Goal: Task Accomplishment & Management: Manage account settings

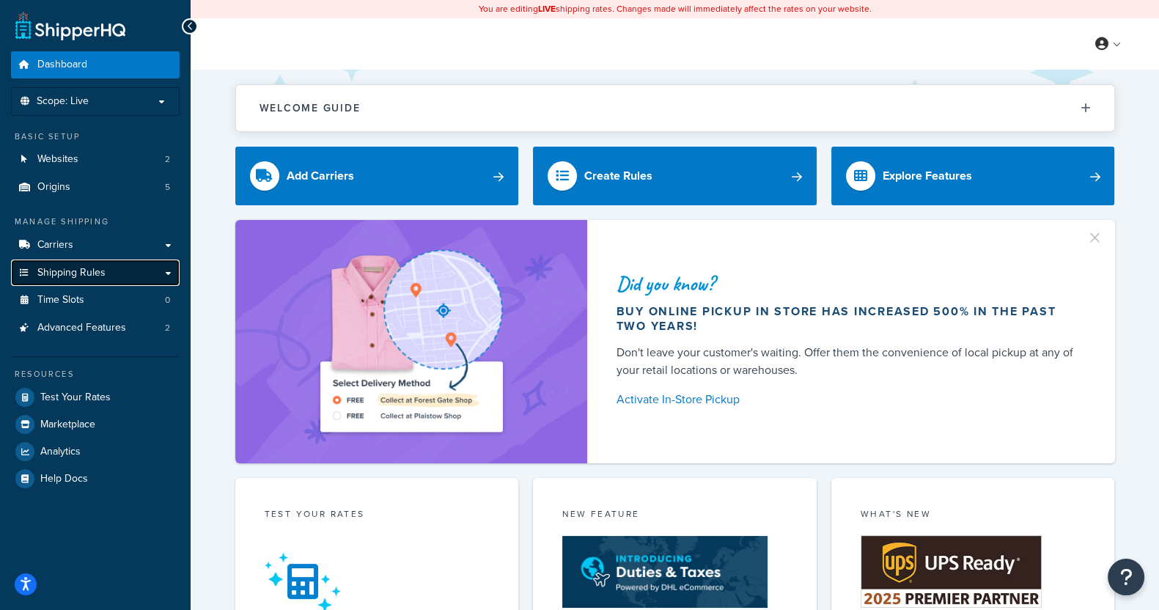
click at [95, 270] on span "Shipping Rules" at bounding box center [71, 273] width 68 height 12
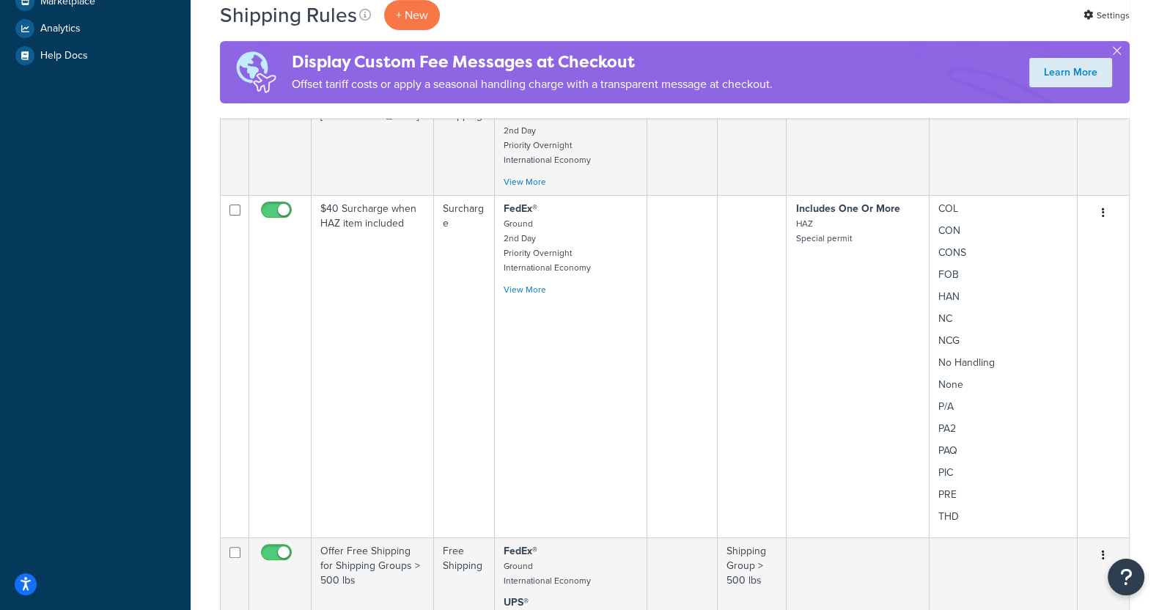
scroll to position [554, 0]
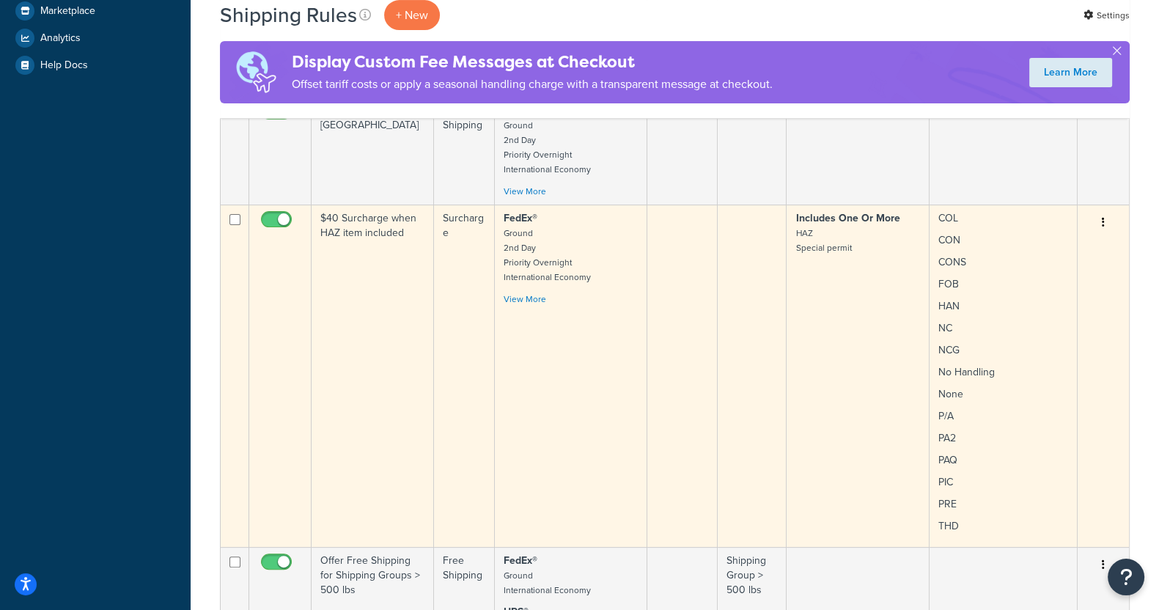
click at [366, 357] on td "$40 Surcharge when HAZ item included" at bounding box center [372, 375] width 122 height 342
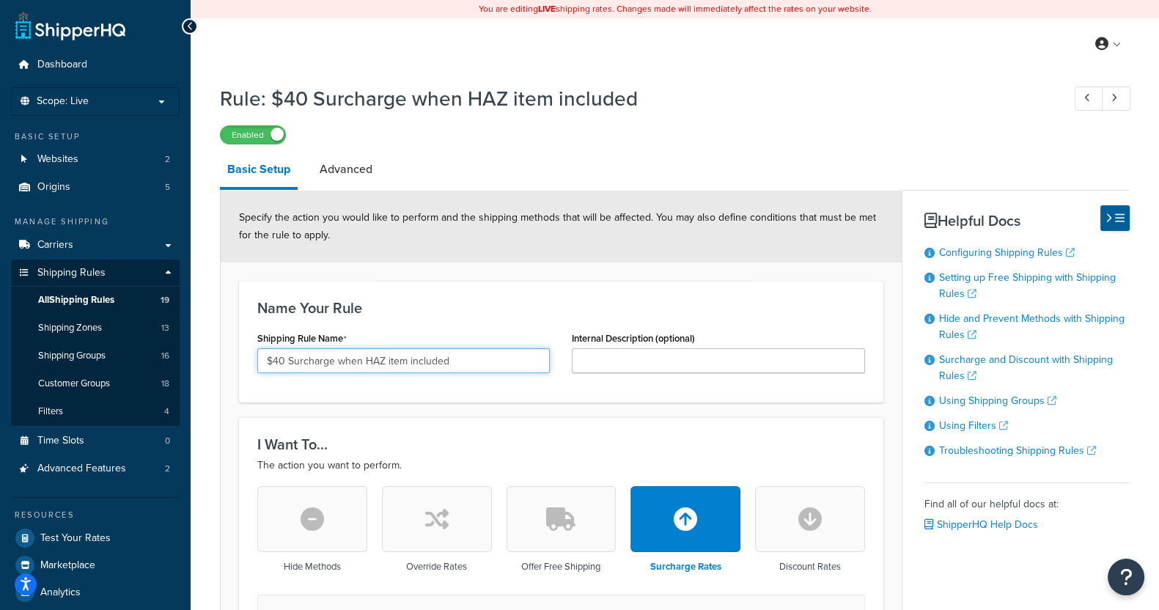
click at [283, 361] on input "$40 Surcharge when HAZ item included" at bounding box center [403, 360] width 292 height 25
paste input "77.75"
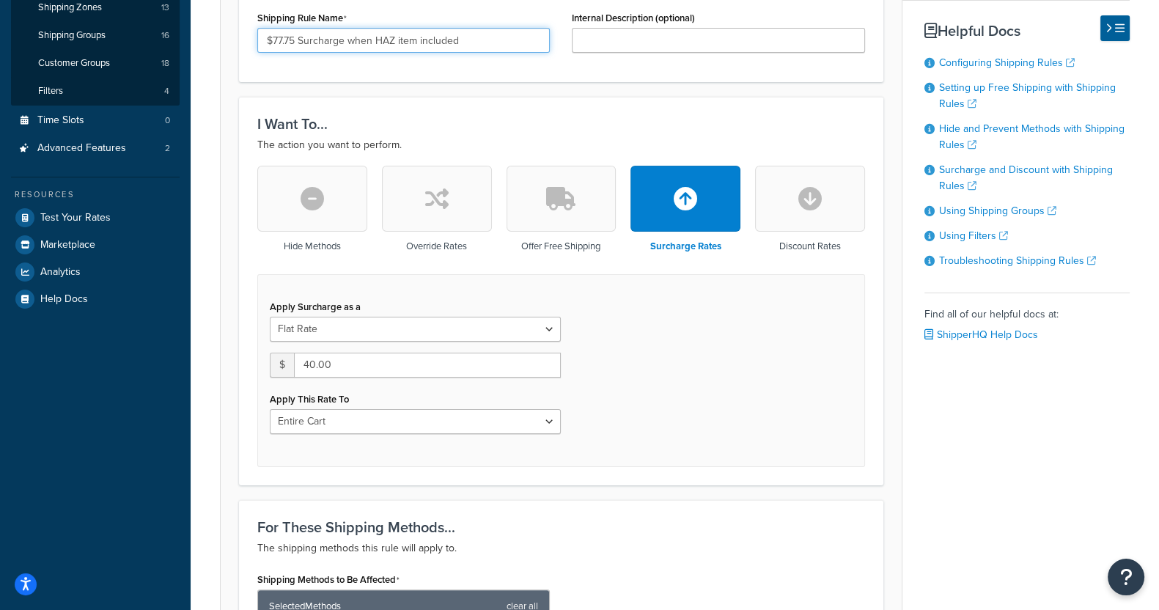
scroll to position [322, 0]
type input "$77.75 Surcharge when HAZ item included"
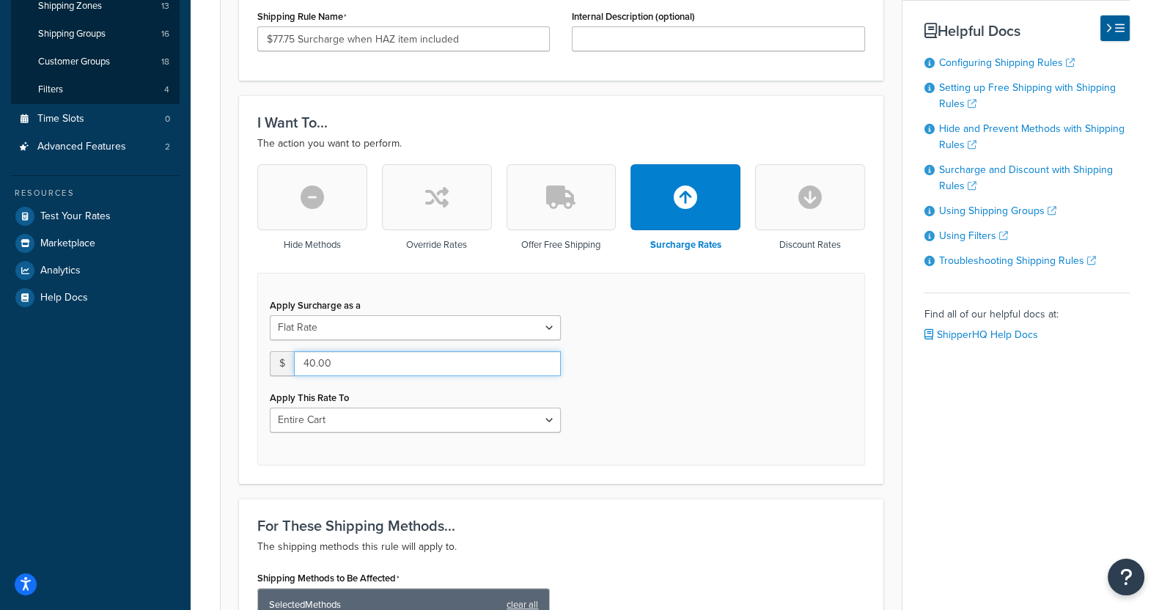
drag, startPoint x: 333, startPoint y: 362, endPoint x: 304, endPoint y: 363, distance: 29.3
click at [304, 363] on input "40.00" at bounding box center [427, 363] width 267 height 25
paste input "77.75"
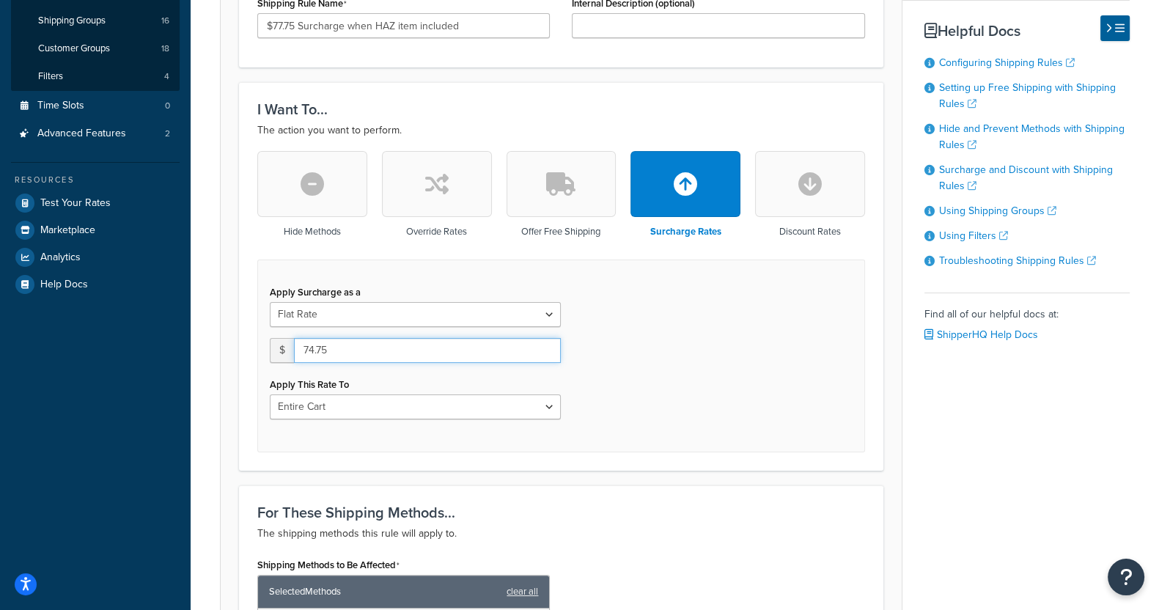
scroll to position [336, 0]
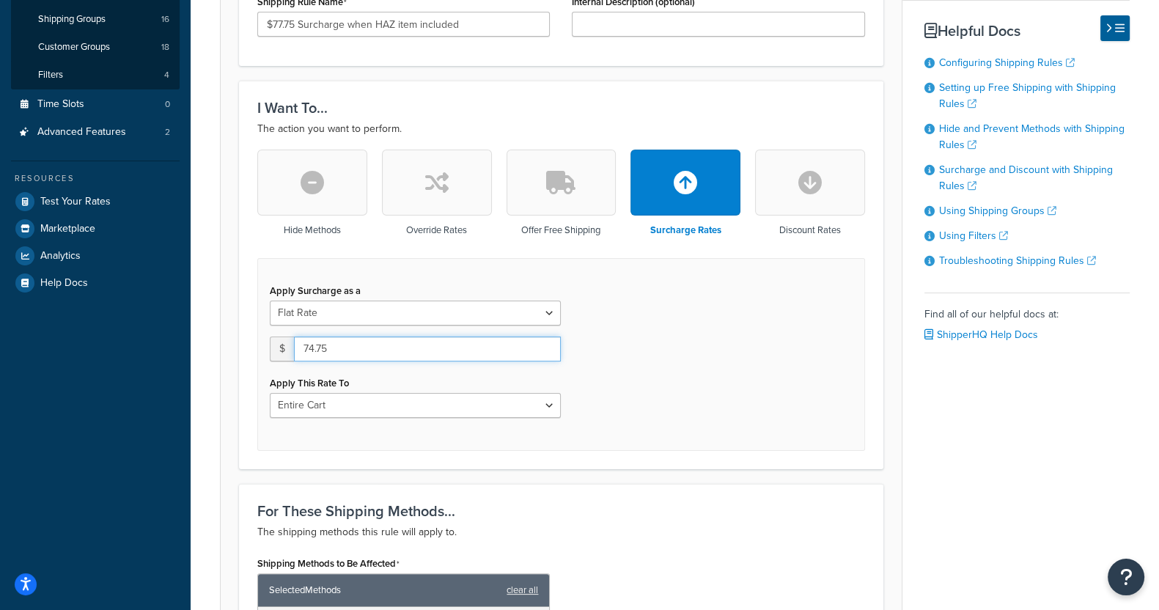
drag, startPoint x: 329, startPoint y: 350, endPoint x: 284, endPoint y: 339, distance: 46.0
click at [284, 339] on div "$ 74.75" at bounding box center [415, 348] width 291 height 25
paste input "7"
type input "77.75"
click at [682, 510] on h3 "For These Shipping Methods..." at bounding box center [561, 511] width 608 height 16
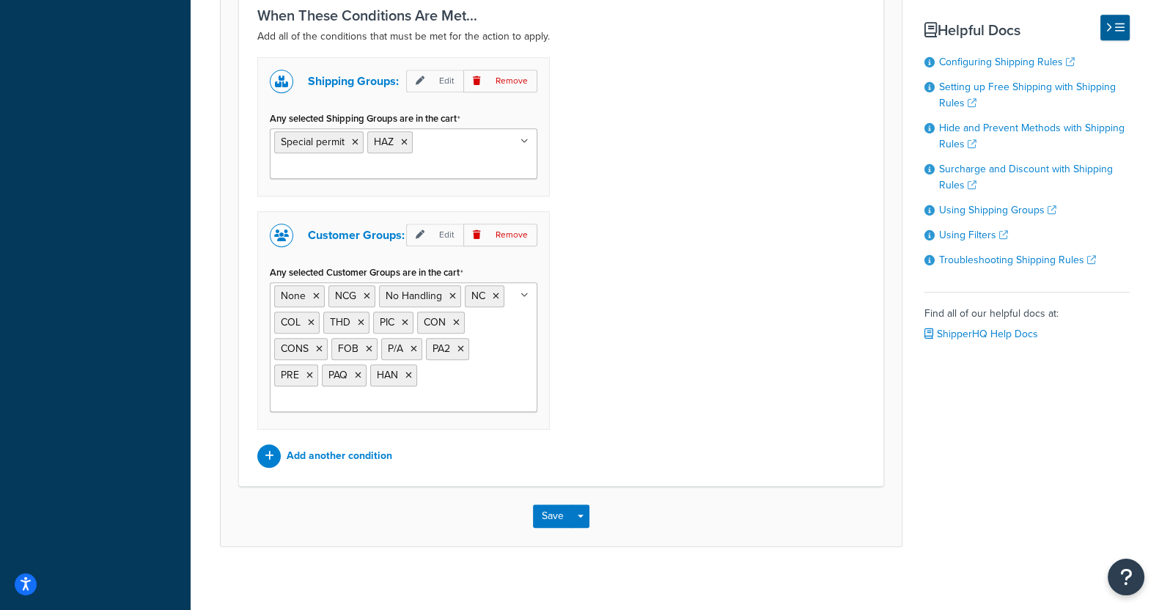
scroll to position [1329, 0]
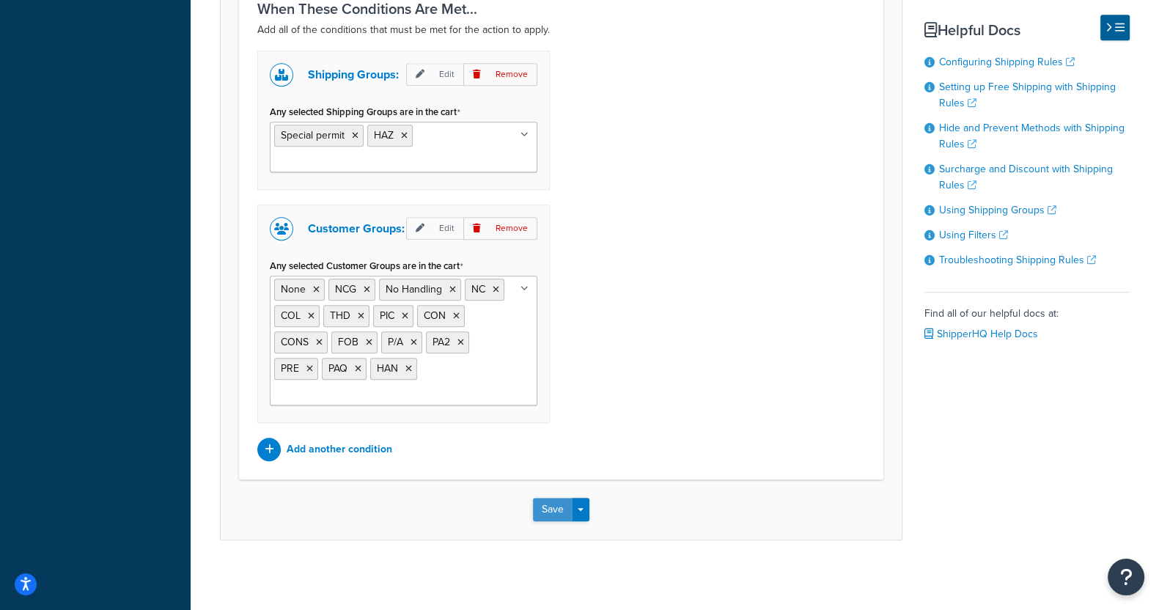
click at [545, 508] on button "Save" at bounding box center [553, 509] width 40 height 23
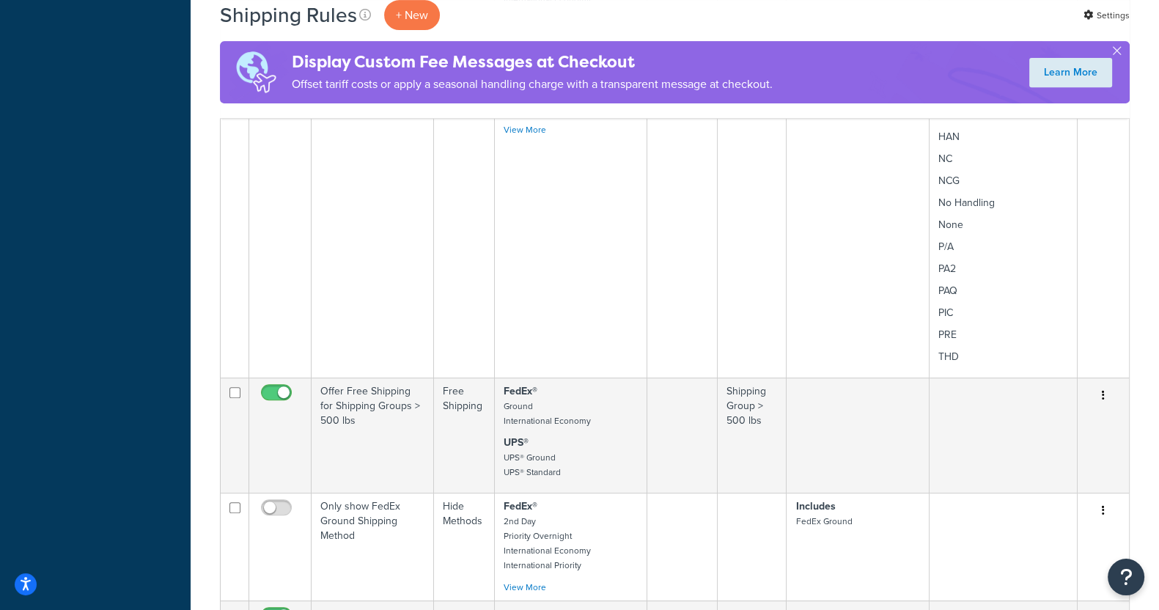
scroll to position [641, 0]
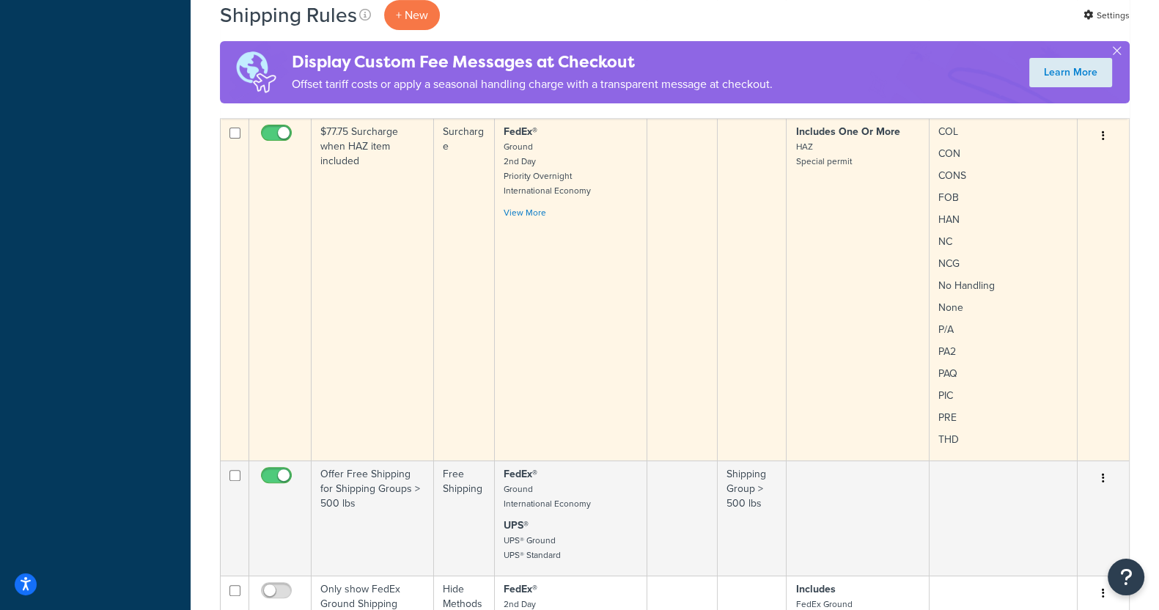
click at [355, 174] on td "$77.75 Surcharge when HAZ item included" at bounding box center [372, 289] width 122 height 342
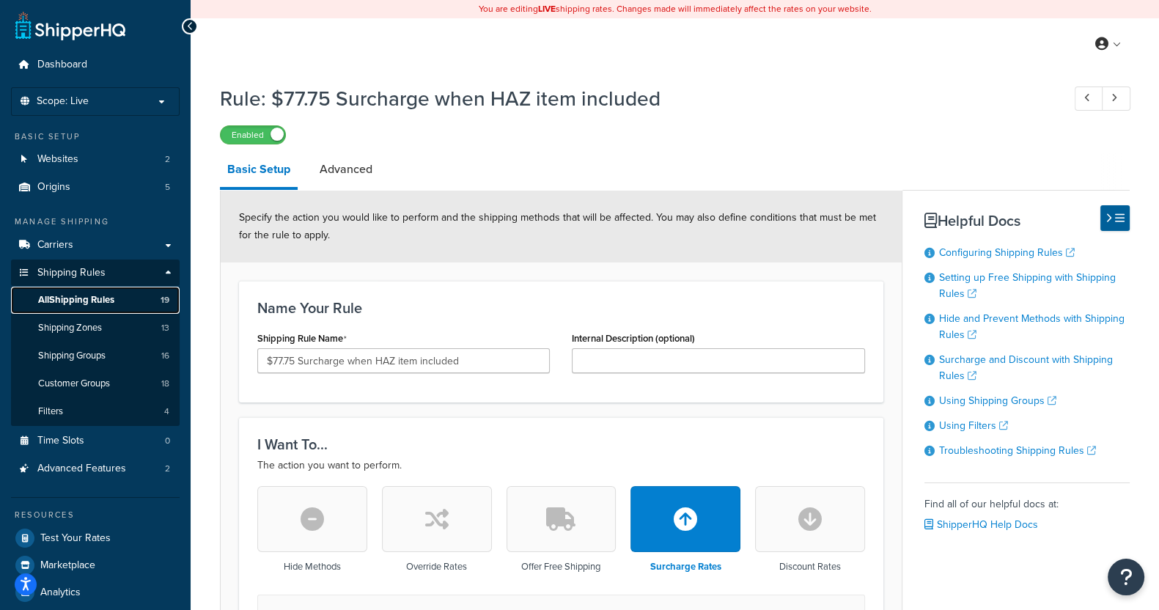
click at [99, 298] on span "All Shipping Rules" at bounding box center [76, 300] width 76 height 12
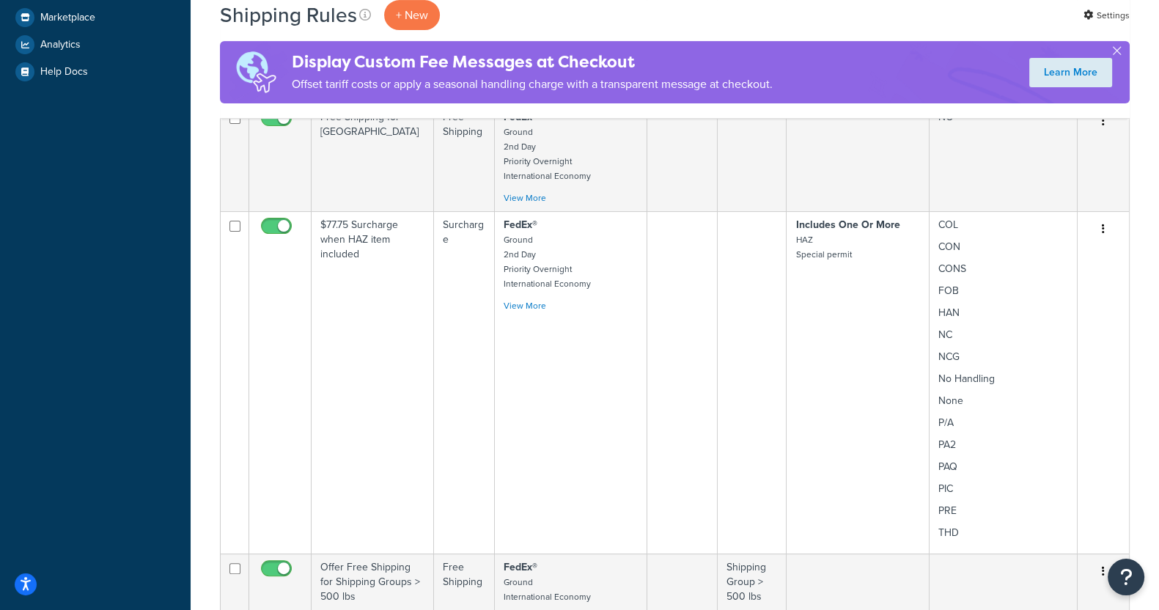
scroll to position [562, 0]
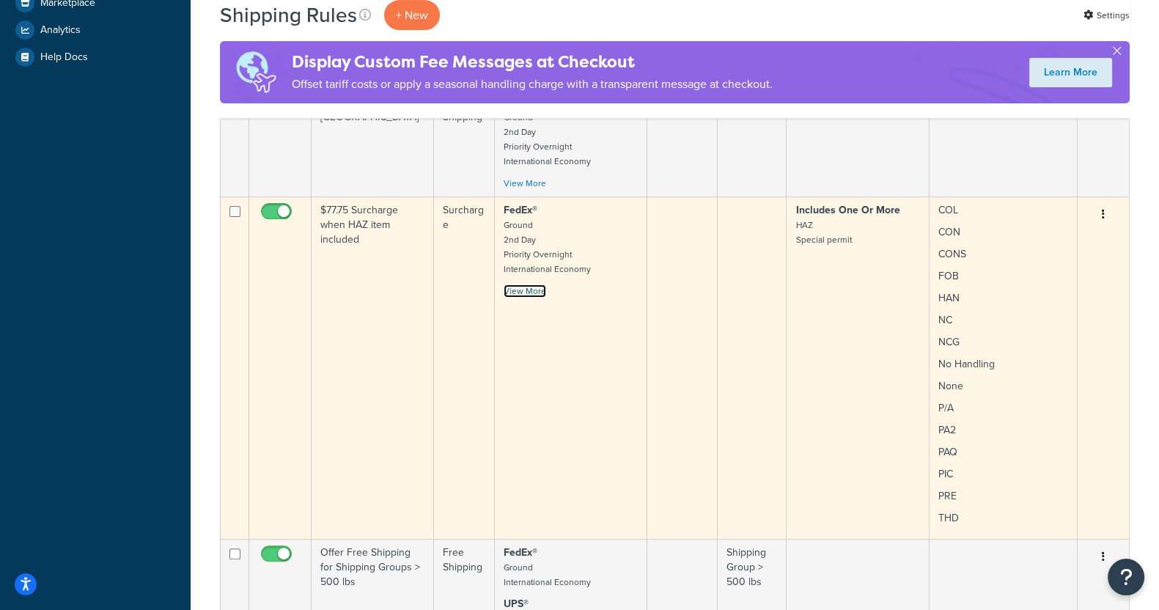
click at [528, 295] on link "View More" at bounding box center [525, 290] width 43 height 13
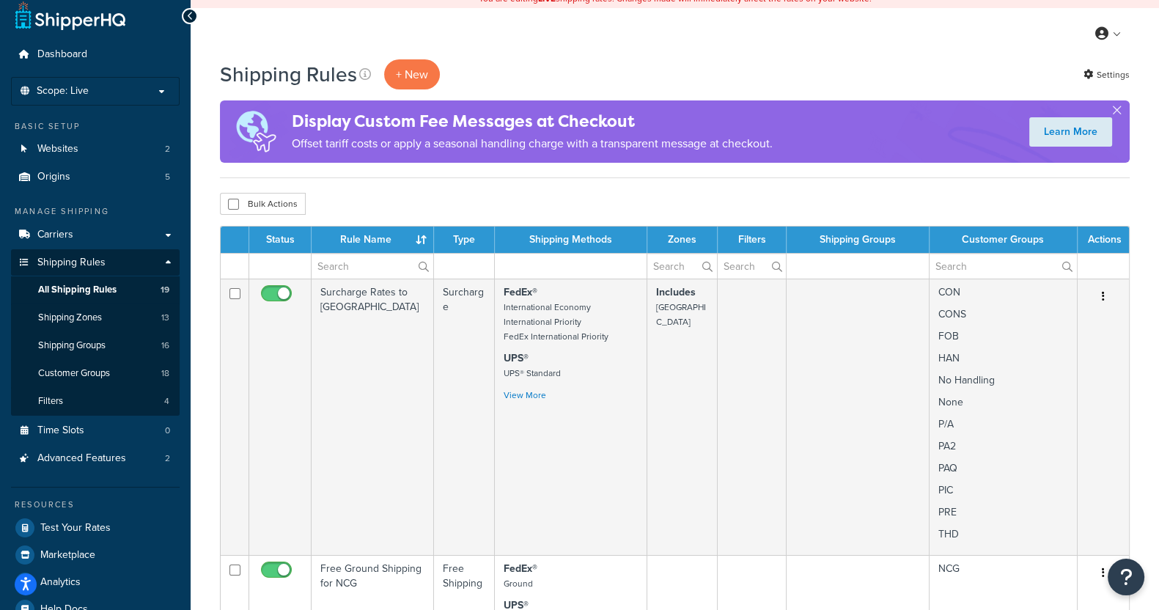
scroll to position [10, 0]
